Goal: Find specific fact: Find specific fact

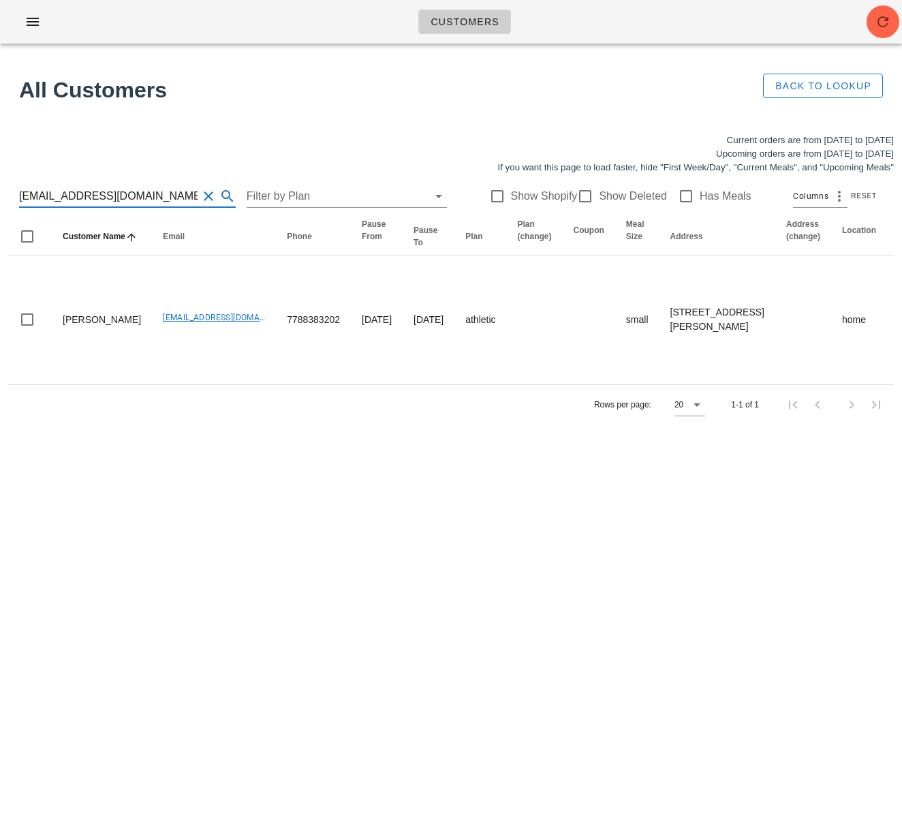
click at [10, 189] on div "[EMAIL_ADDRESS][DOMAIN_NAME] Filter by Plan Show Shopify Show Deleted Has Meals…" at bounding box center [451, 196] width 886 height 44
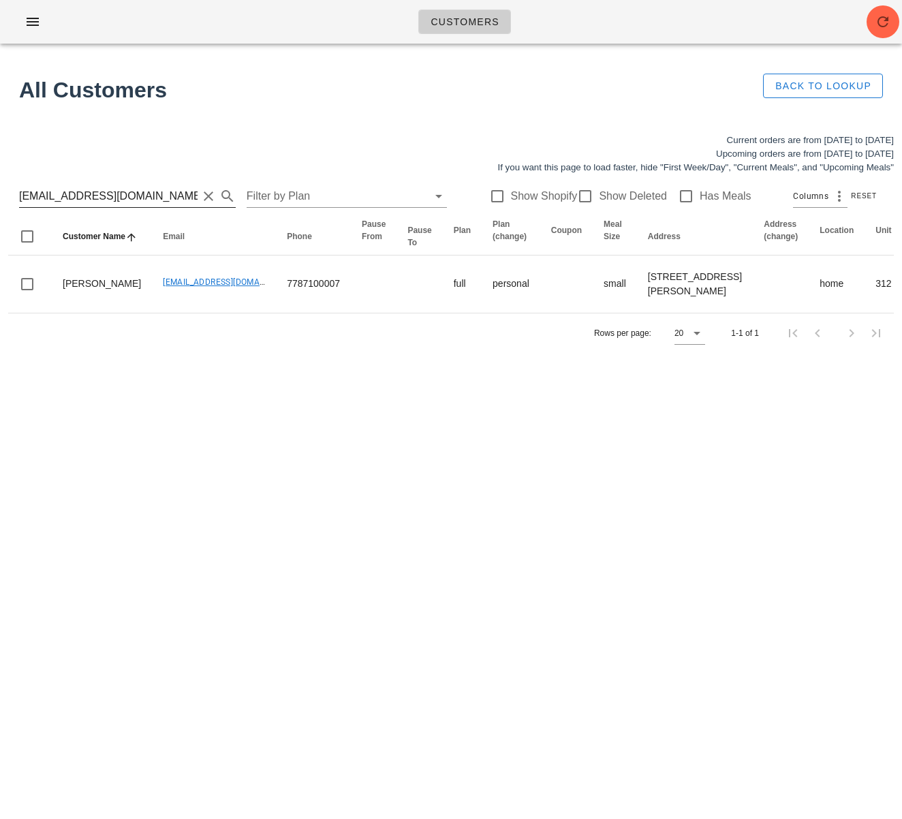
click at [105, 196] on input "[EMAIL_ADDRESS][DOMAIN_NAME]" at bounding box center [108, 196] width 179 height 22
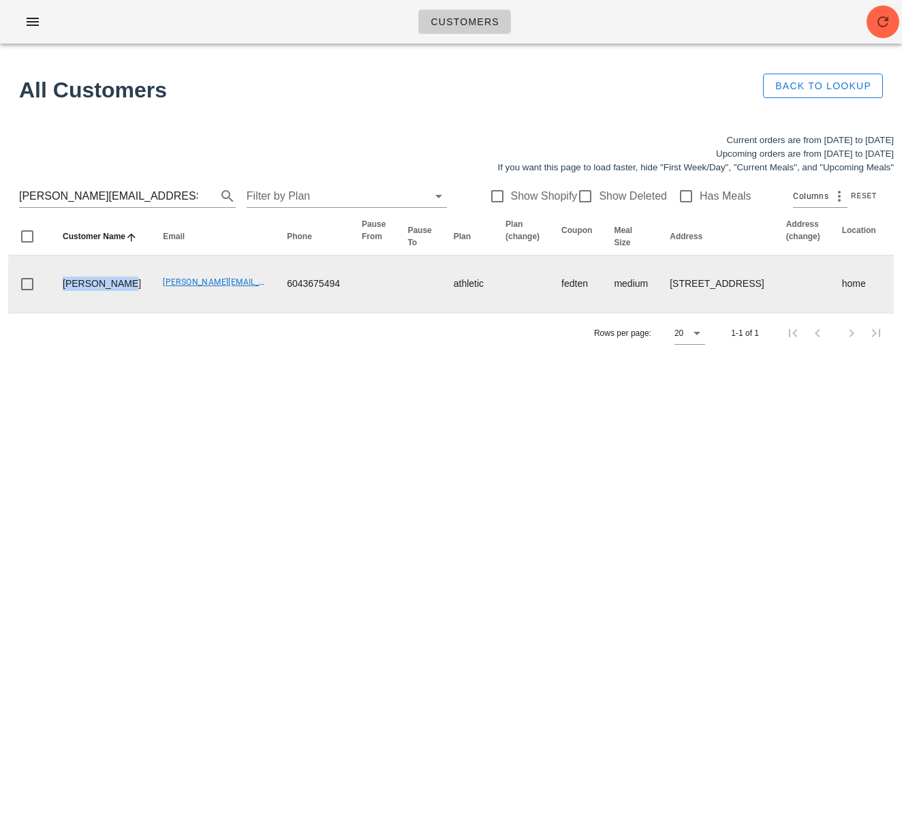
drag, startPoint x: 106, startPoint y: 316, endPoint x: 69, endPoint y: 294, distance: 43.0
click at [63, 290] on td "[PERSON_NAME]" at bounding box center [102, 284] width 100 height 57
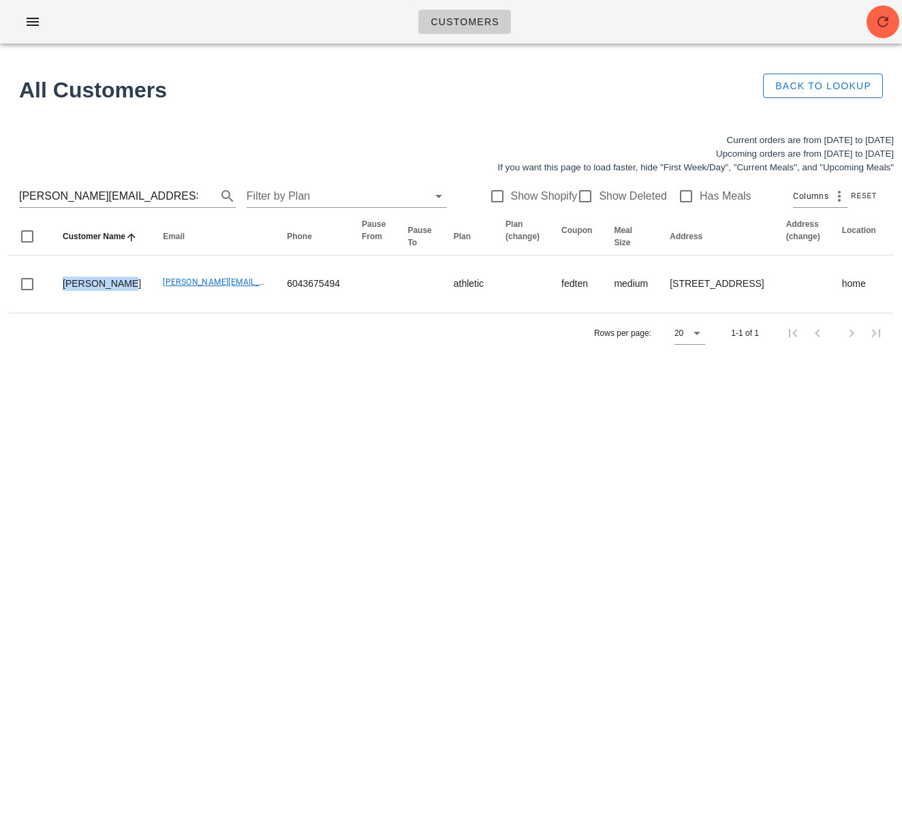
copy td "[PERSON_NAME]"
click at [114, 202] on input "[PERSON_NAME][EMAIL_ADDRESS][DOMAIN_NAME]" at bounding box center [108, 196] width 179 height 22
drag, startPoint x: 121, startPoint y: 197, endPoint x: -67, endPoint y: 187, distance: 189.0
click at [0, 187] on html "Customers All Customers Back to Lookup Current orders are from [DATE] to [DATE]…" at bounding box center [451, 409] width 902 height 819
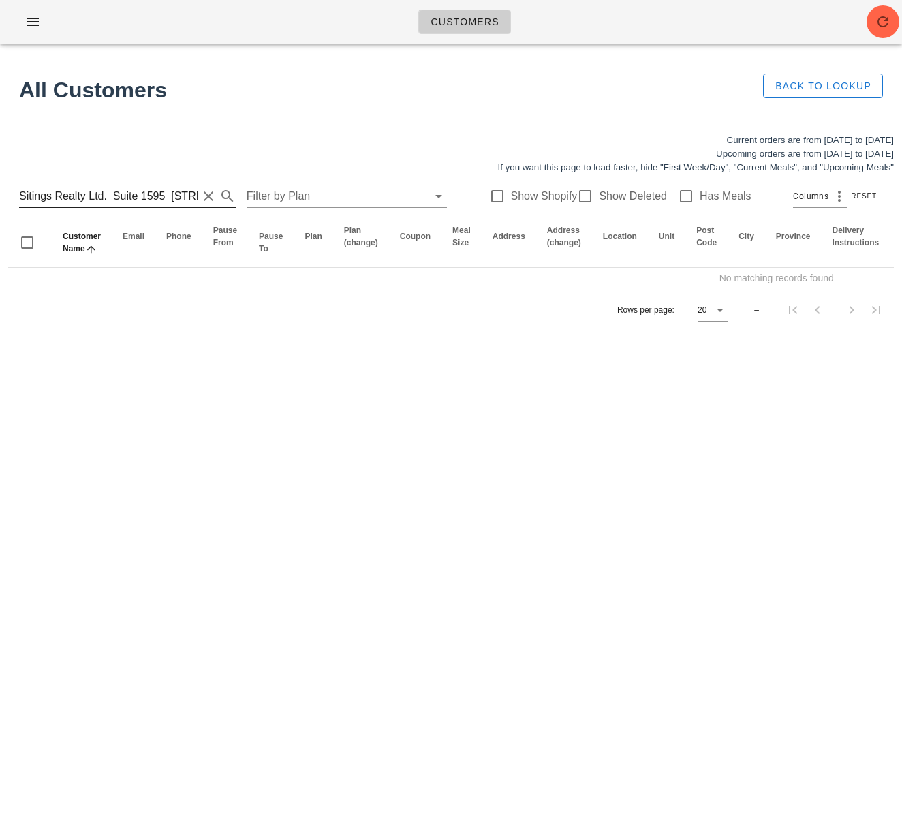
click at [134, 196] on input "Sitings Realty Ltd. Suite 1595 [STREET_ADDRESS][US_STATE]" at bounding box center [108, 196] width 179 height 22
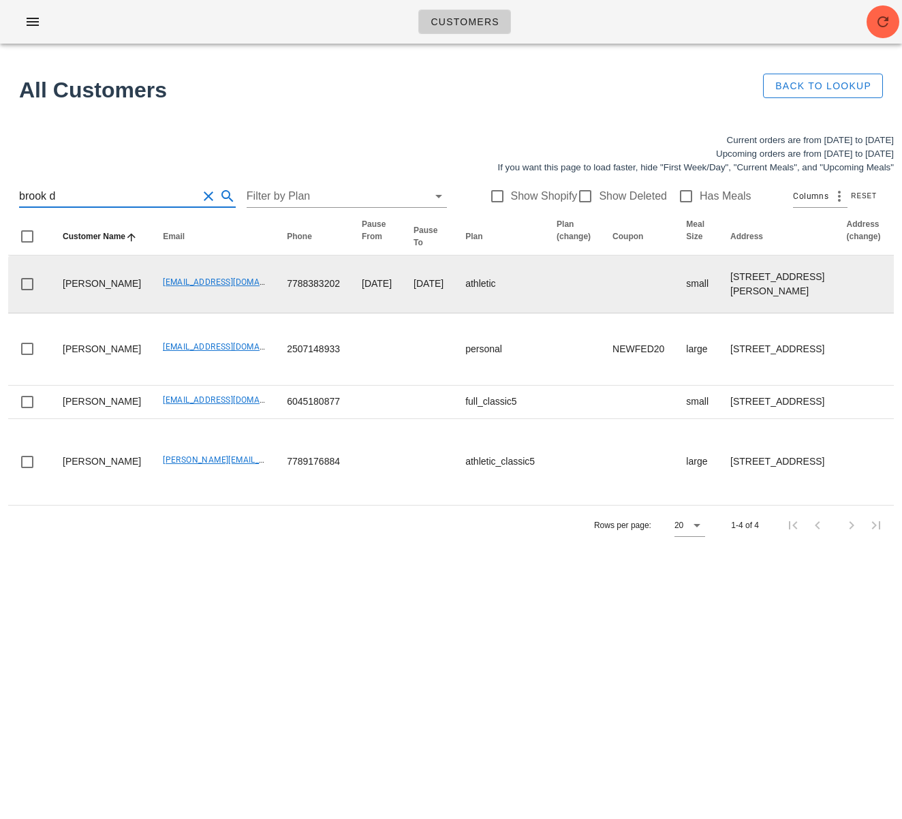
type input "brook d"
drag, startPoint x: 250, startPoint y: 338, endPoint x: 332, endPoint y: 340, distance: 81.8
drag, startPoint x: 316, startPoint y: 343, endPoint x: 307, endPoint y: 340, distance: 9.3
click at [351, 314] on td "[DATE]" at bounding box center [377, 285] width 52 height 58
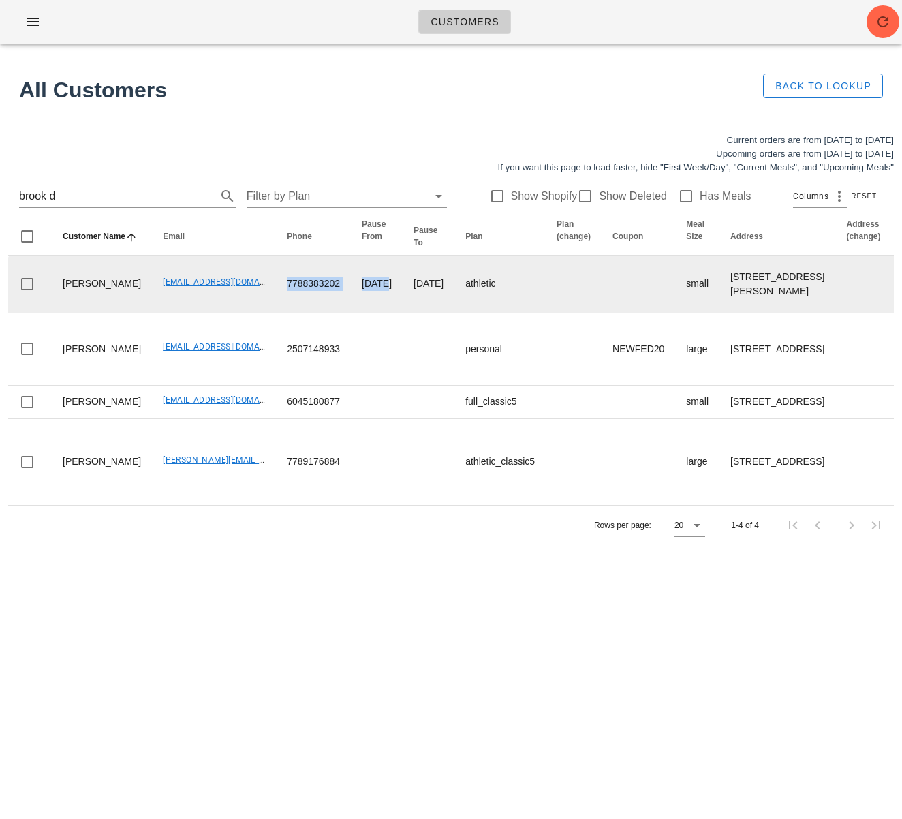
drag, startPoint x: 309, startPoint y: 339, endPoint x: 244, endPoint y: 340, distance: 64.8
drag, startPoint x: 266, startPoint y: 365, endPoint x: 241, endPoint y: 350, distance: 29.9
click at [276, 314] on td "7788383202" at bounding box center [313, 285] width 75 height 58
drag, startPoint x: 246, startPoint y: 342, endPoint x: 289, endPoint y: 348, distance: 43.4
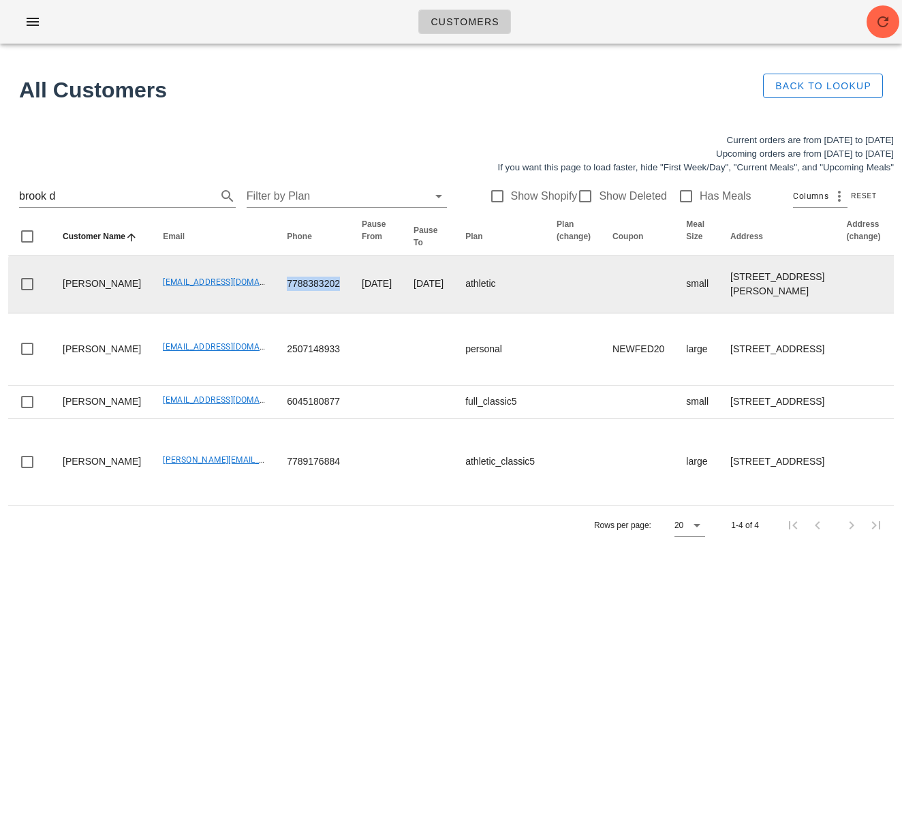
click at [301, 314] on td "7788383202" at bounding box center [313, 285] width 75 height 58
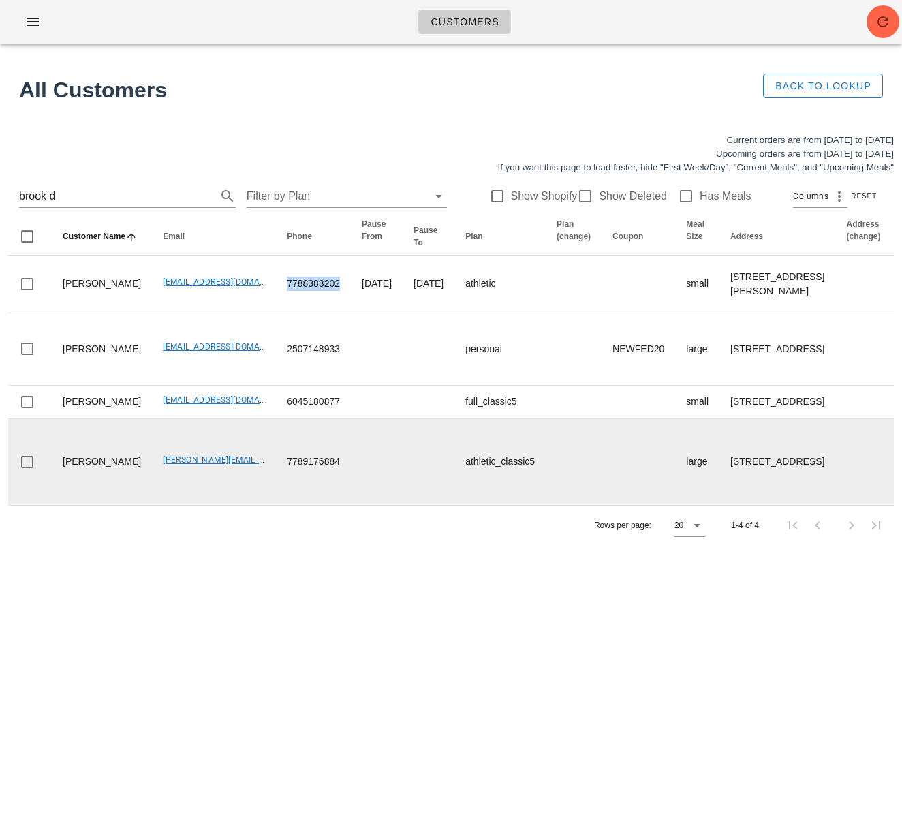
copy td "7788383202"
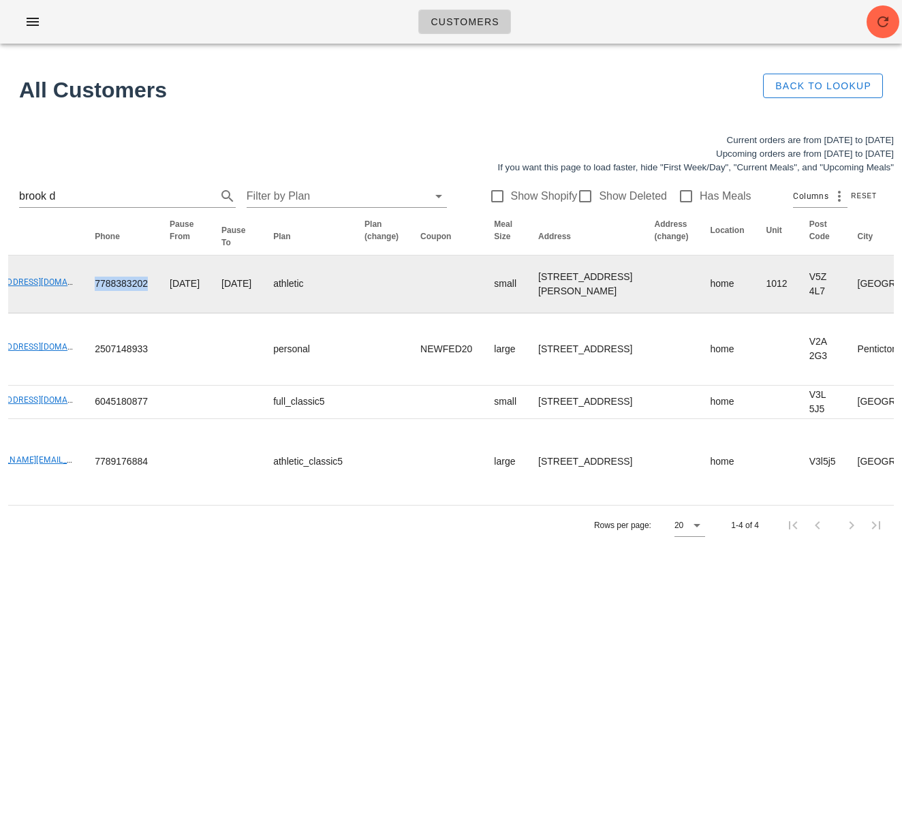
scroll to position [0, 378]
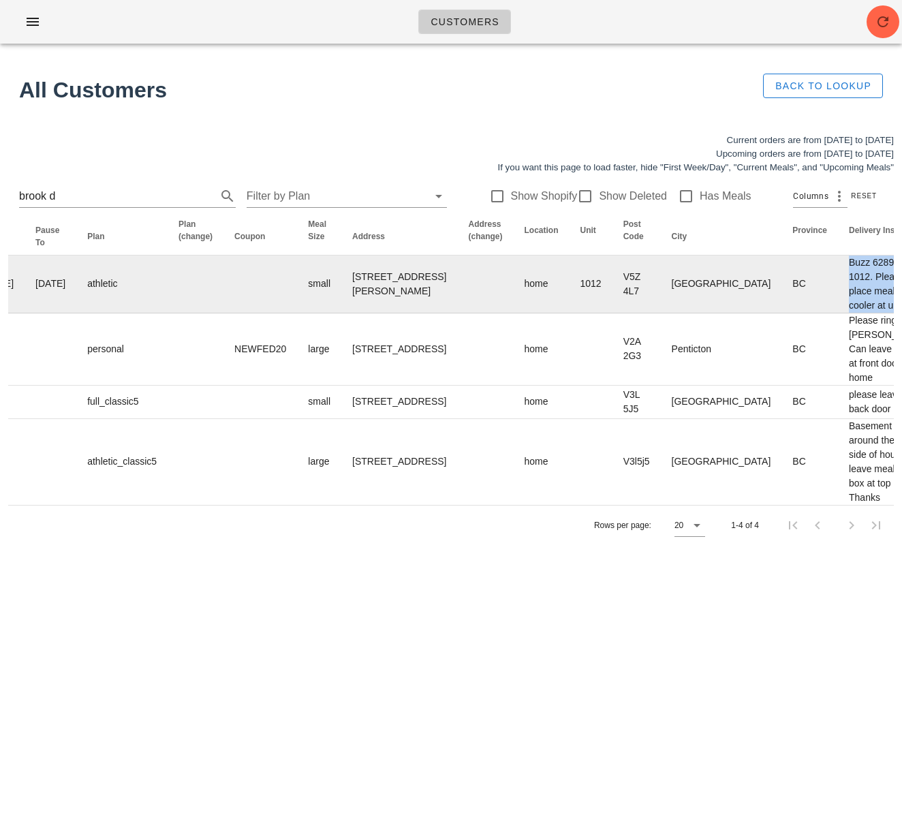
drag, startPoint x: 698, startPoint y: 269, endPoint x: 861, endPoint y: 307, distance: 168.1
click at [762, 314] on tr "[PERSON_NAME][GEOGRAPHIC_DATA][EMAIL_ADDRESS][DOMAIN_NAME] 7788383202 [DATE] [D…" at bounding box center [620, 285] width 1981 height 58
copy td "Buzz 6289. suite 1012. Please place meals inside cooler at unit door."
